Goal: Task Accomplishment & Management: Manage account settings

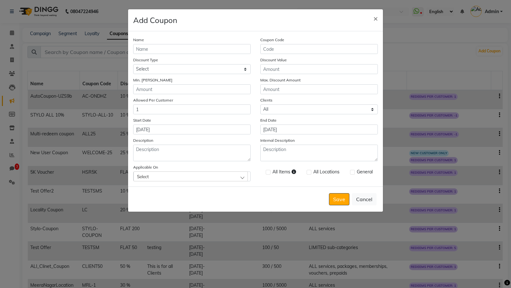
select select "ALL"
click at [368, 198] on button "Cancel" at bounding box center [364, 199] width 25 height 12
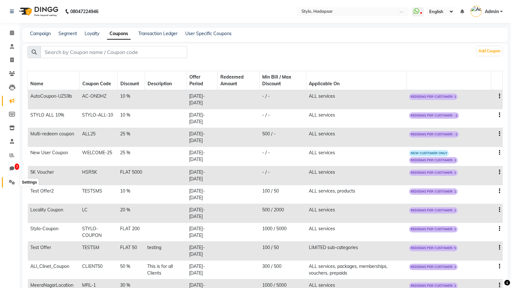
click at [8, 182] on span at bounding box center [11, 182] width 11 height 7
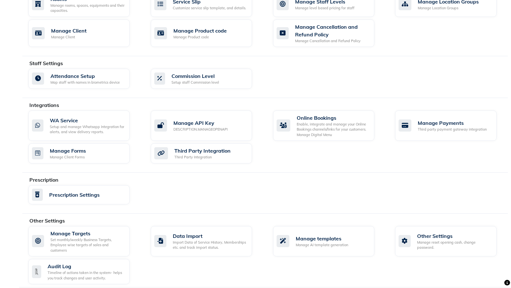
scroll to position [184, 0]
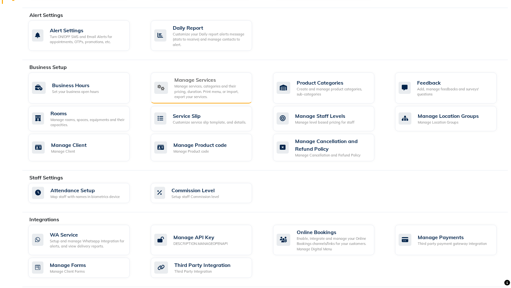
click at [190, 90] on div "Manage services, categories and their pricing, duration. Print menu, or import,…" at bounding box center [210, 92] width 72 height 16
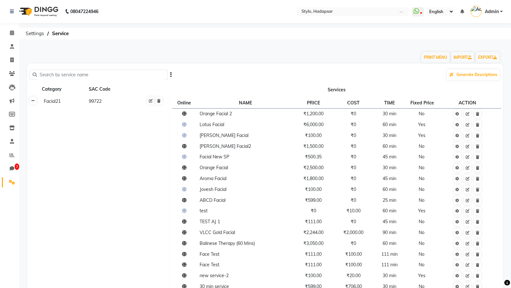
click at [30, 100] on link at bounding box center [33, 101] width 7 height 8
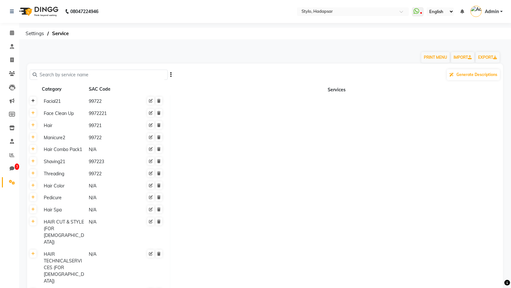
click at [34, 102] on icon at bounding box center [33, 101] width 4 height 4
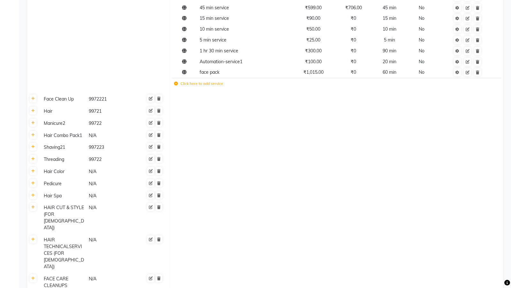
scroll to position [314, 0]
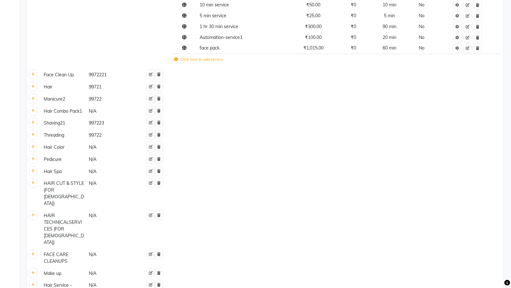
click at [188, 59] on label "Click here to add service" at bounding box center [198, 60] width 49 height 6
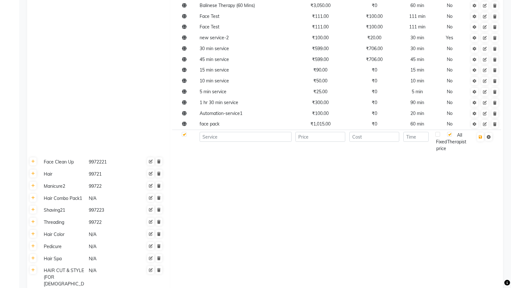
scroll to position [227, 0]
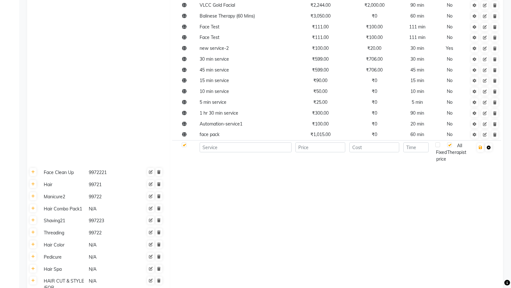
click at [489, 147] on icon at bounding box center [489, 148] width 4 height 4
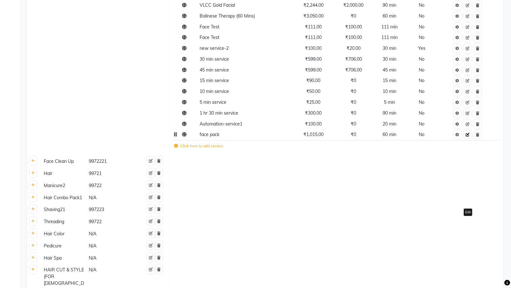
click at [468, 137] on link at bounding box center [467, 135] width 7 height 8
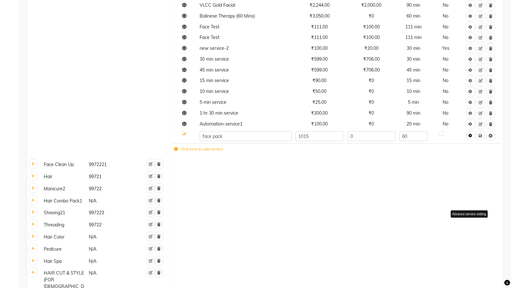
click at [471, 137] on icon at bounding box center [470, 136] width 4 height 4
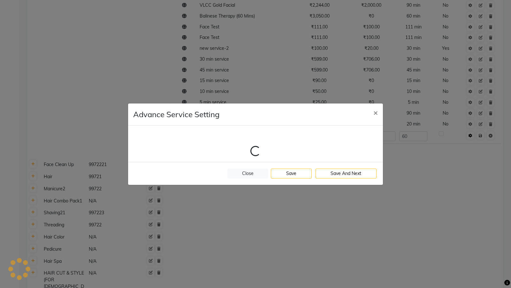
select select "1: 2451"
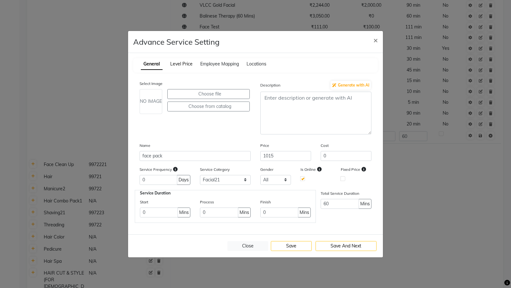
click at [180, 63] on span "Level Price" at bounding box center [181, 64] width 22 height 6
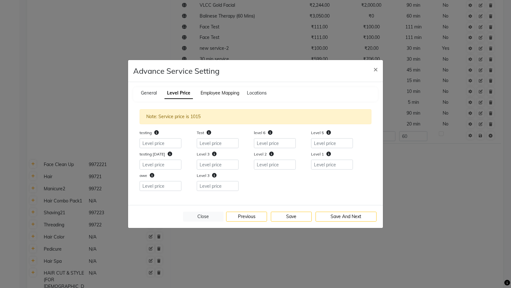
click at [212, 93] on span "Employee Mapping" at bounding box center [219, 93] width 39 height 6
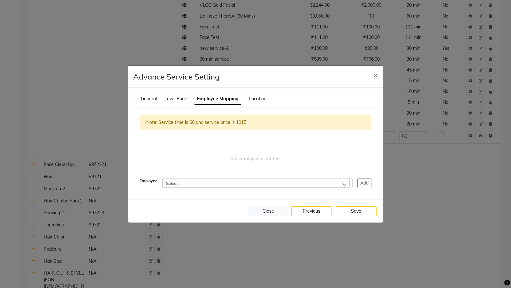
click at [251, 98] on span "Locations" at bounding box center [259, 99] width 20 height 6
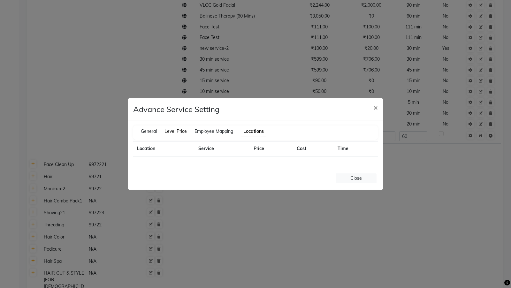
click at [179, 130] on span "Level Price" at bounding box center [175, 131] width 22 height 6
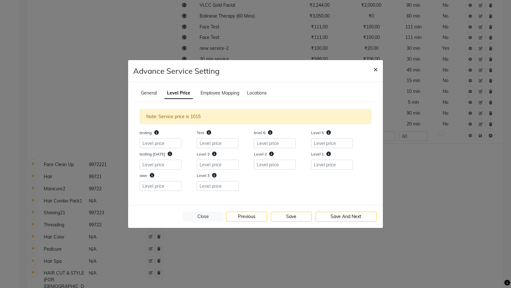
click at [375, 69] on span "×" at bounding box center [375, 69] width 4 height 10
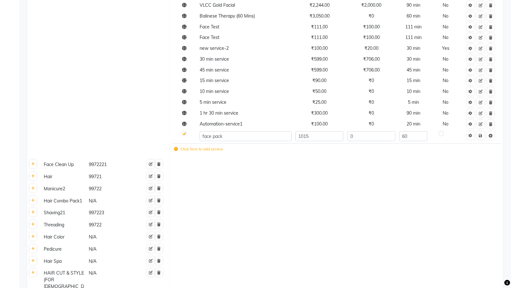
scroll to position [0, 0]
